Goal: Task Accomplishment & Management: Manage account settings

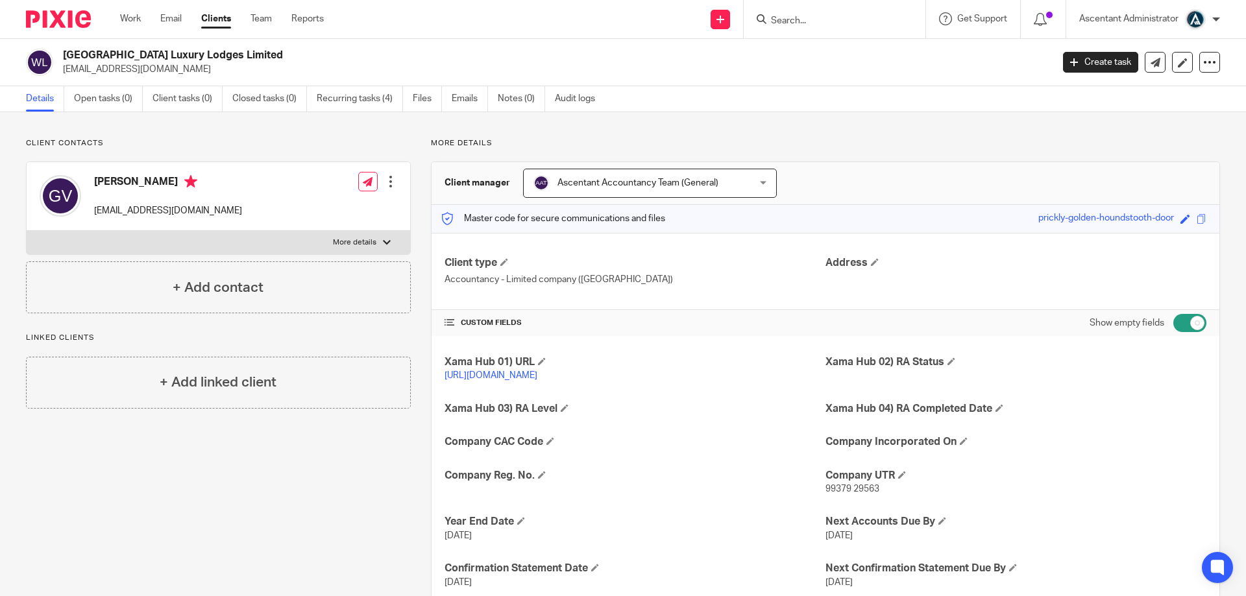
click at [784, 19] on input "Search" at bounding box center [828, 22] width 117 height 12
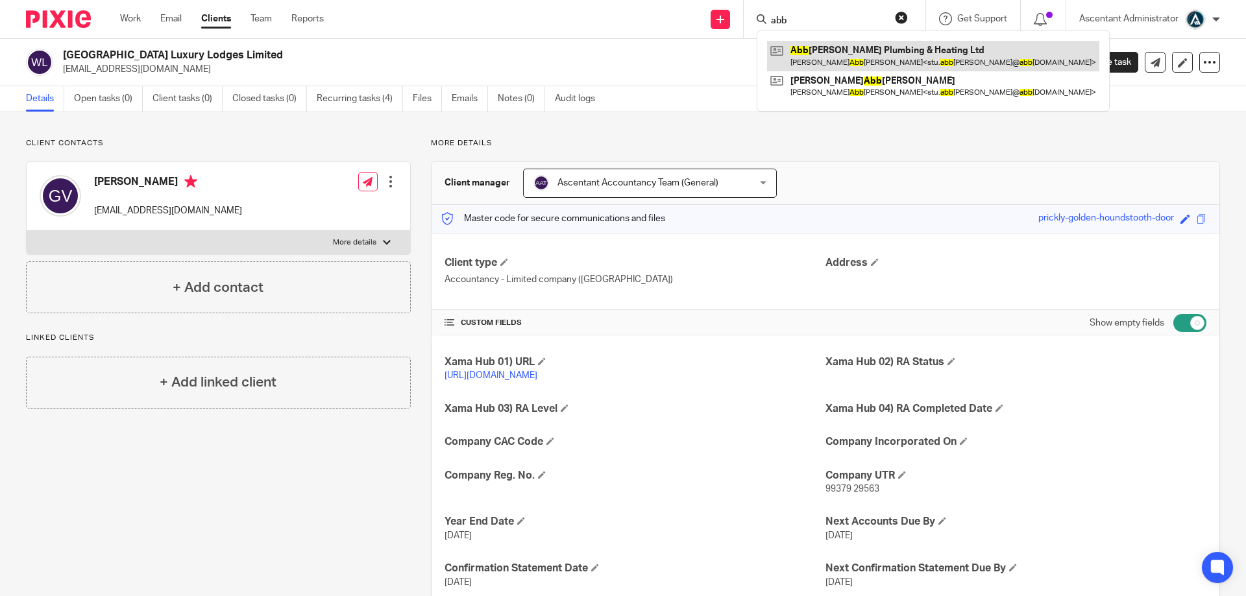
type input "abb"
click at [842, 50] on link at bounding box center [933, 56] width 332 height 30
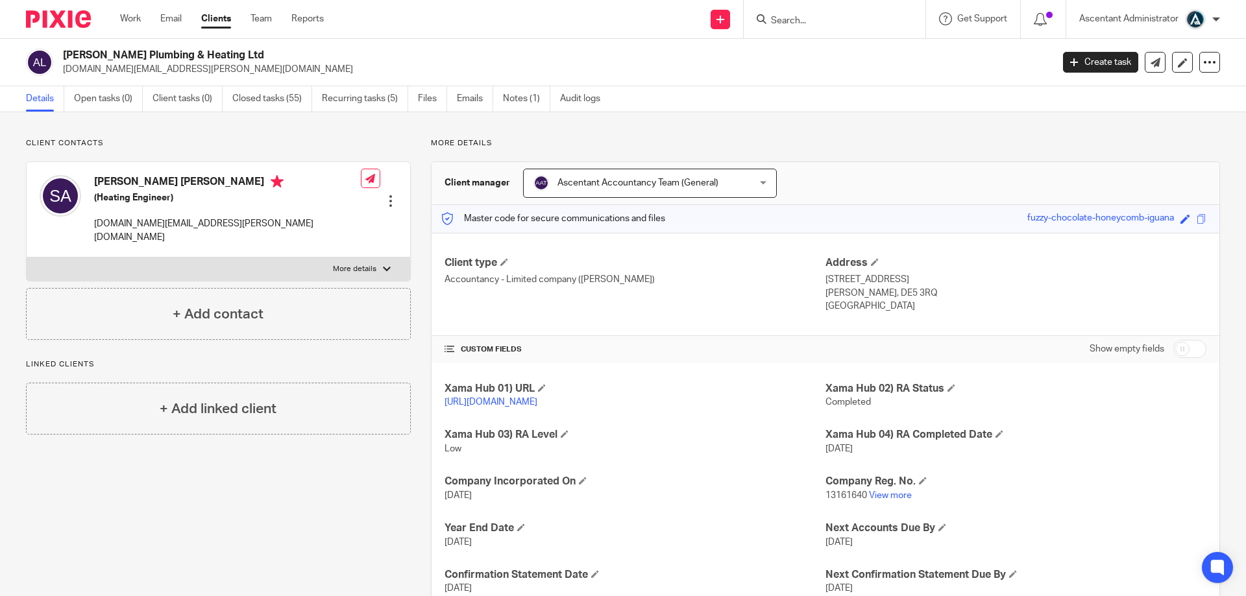
click at [1176, 341] on input "checkbox" at bounding box center [1189, 349] width 33 height 18
checkbox input "true"
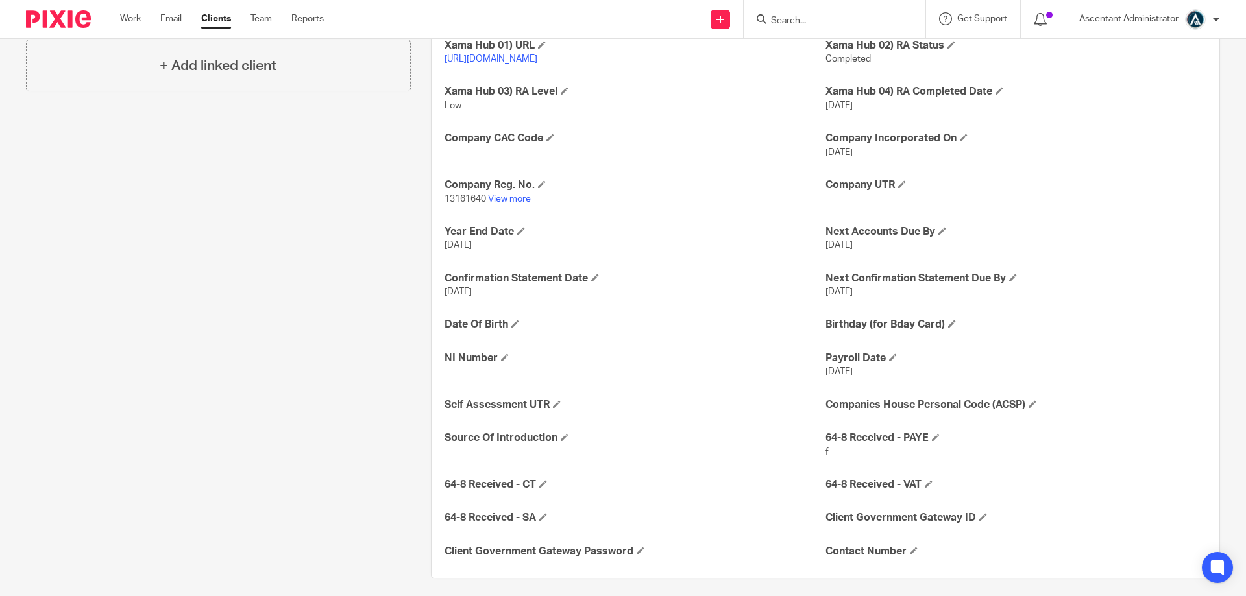
scroll to position [365, 0]
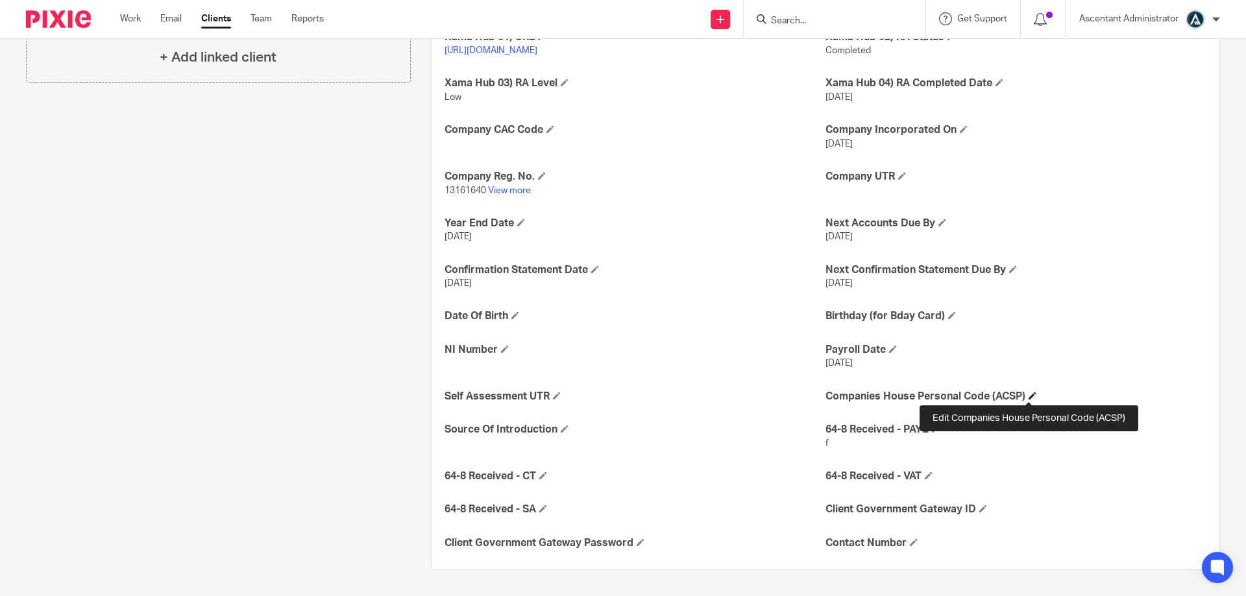
click at [1028, 398] on span at bounding box center [1032, 396] width 8 height 8
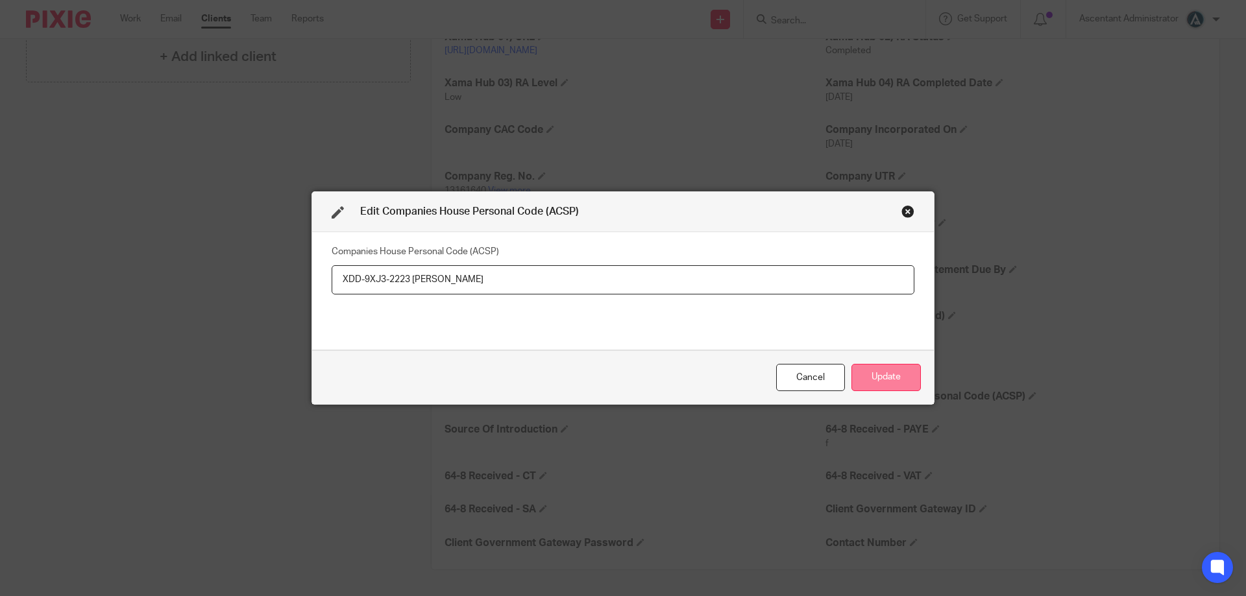
type input "XDD-9XJ3-2223 [PERSON_NAME]"
click at [858, 383] on button "Update" at bounding box center [885, 378] width 69 height 28
